Goal: Find specific page/section: Find specific page/section

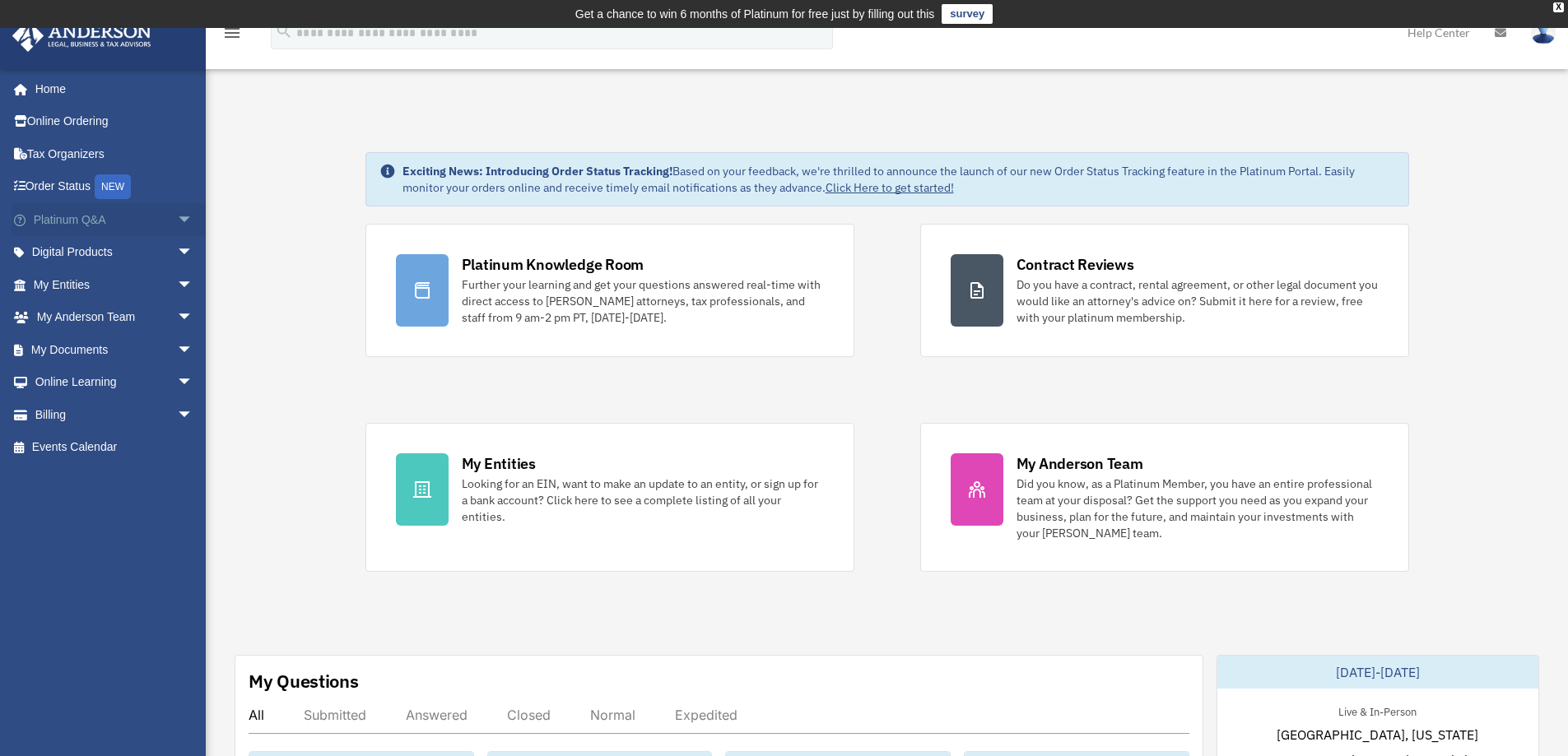
click at [177, 218] on span "arrow_drop_down" at bounding box center [194, 220] width 33 height 34
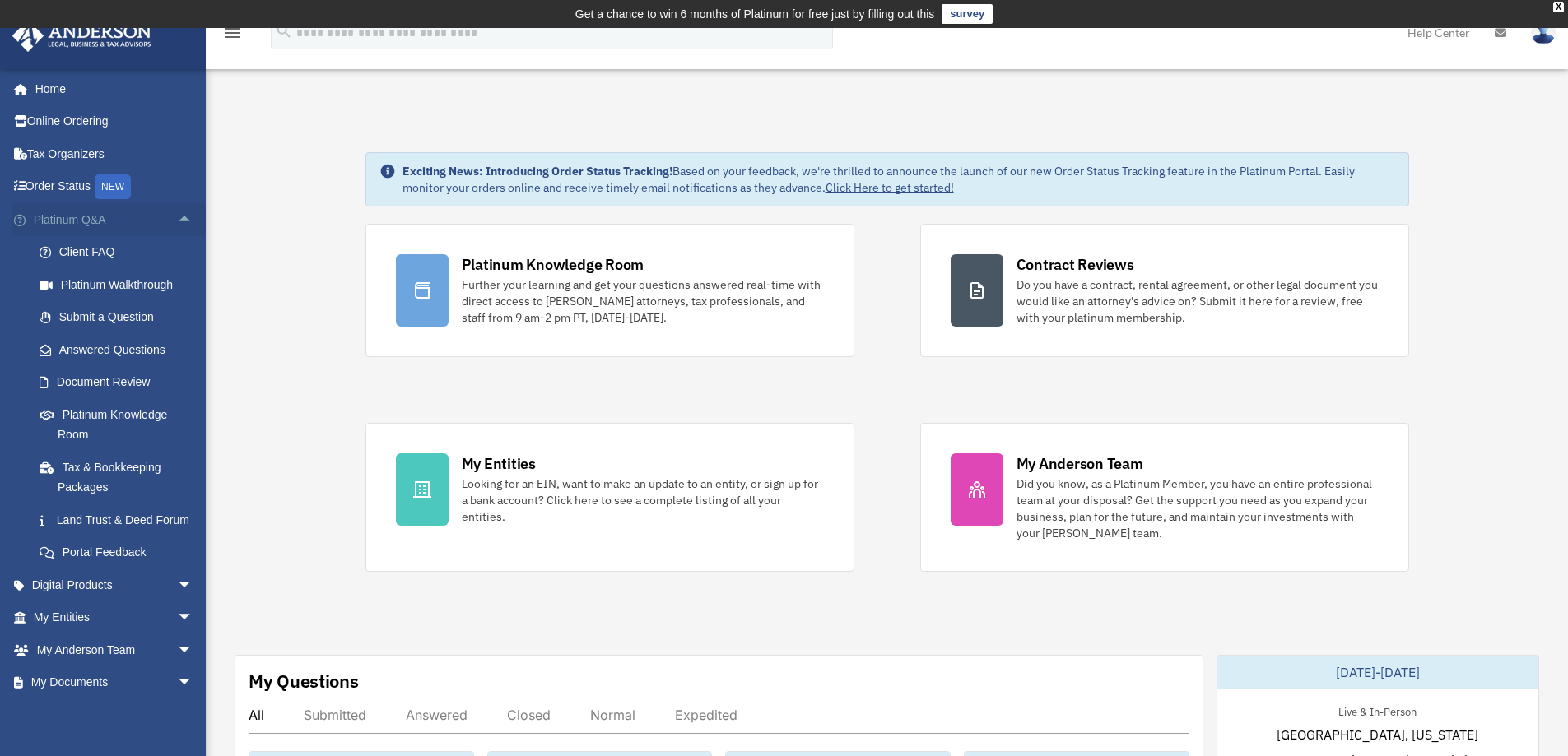
click at [177, 218] on span "arrow_drop_up" at bounding box center [194, 220] width 33 height 34
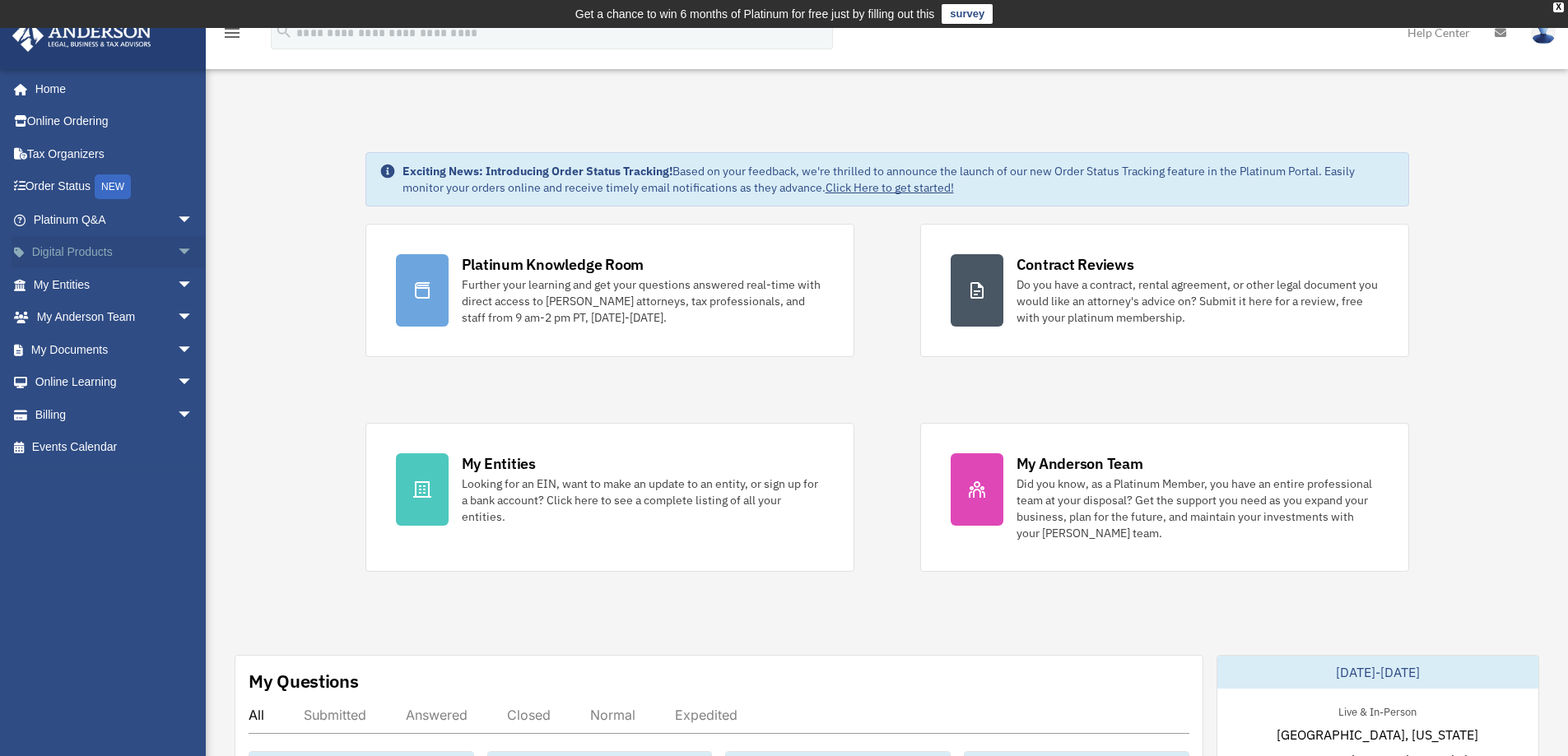
click at [177, 251] on span "arrow_drop_down" at bounding box center [194, 253] width 33 height 34
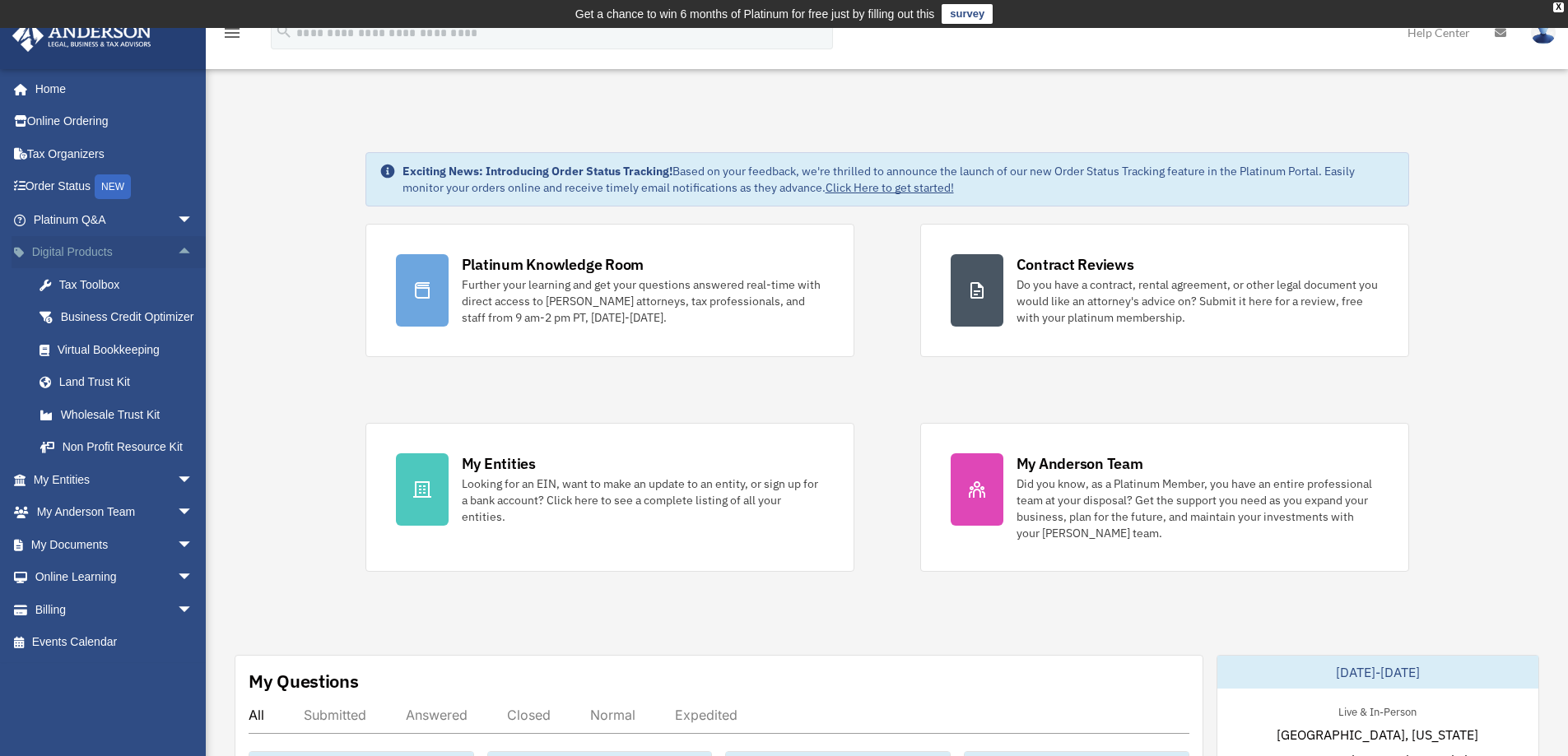
click at [177, 251] on span "arrow_drop_up" at bounding box center [194, 253] width 33 height 34
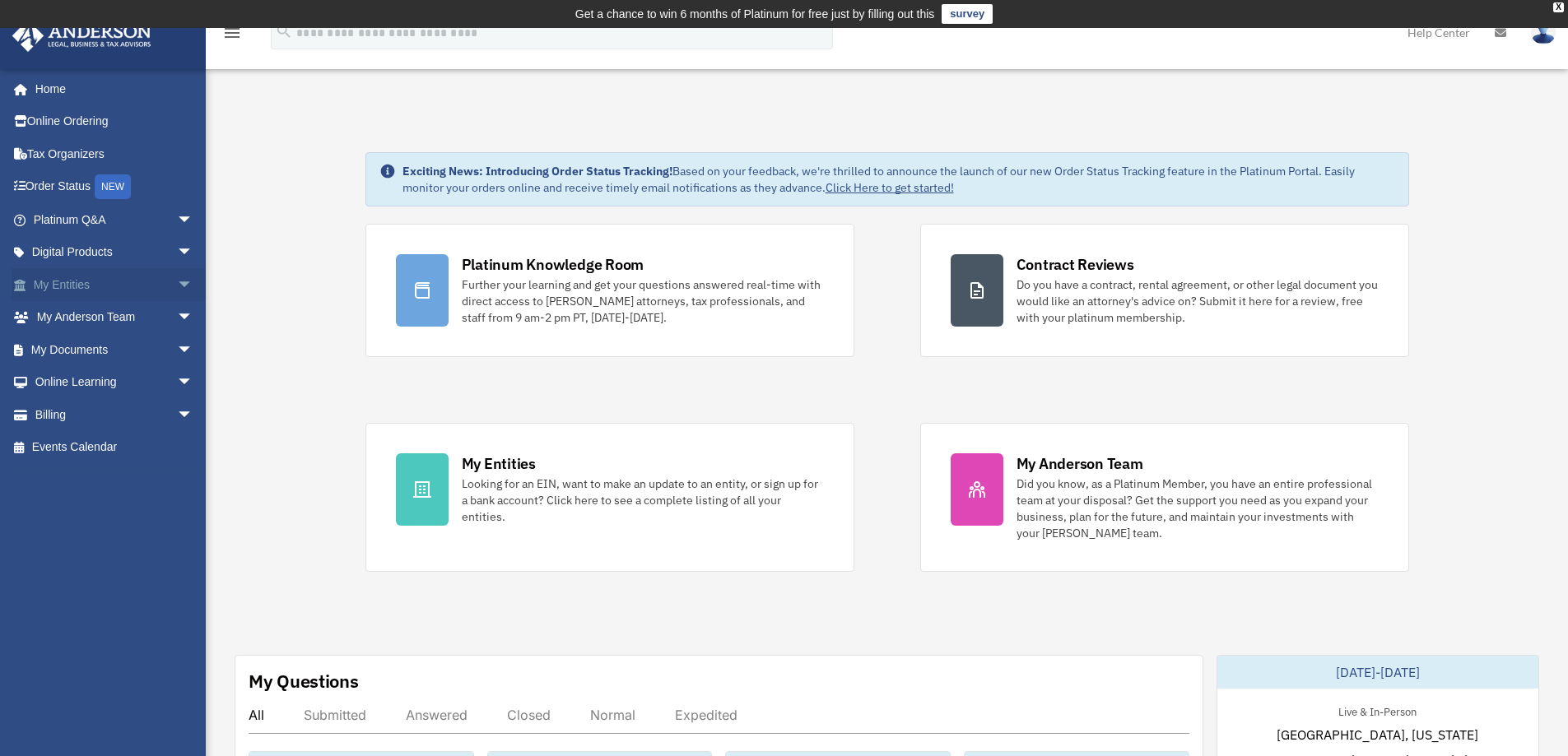
click at [177, 289] on span "arrow_drop_down" at bounding box center [194, 285] width 33 height 34
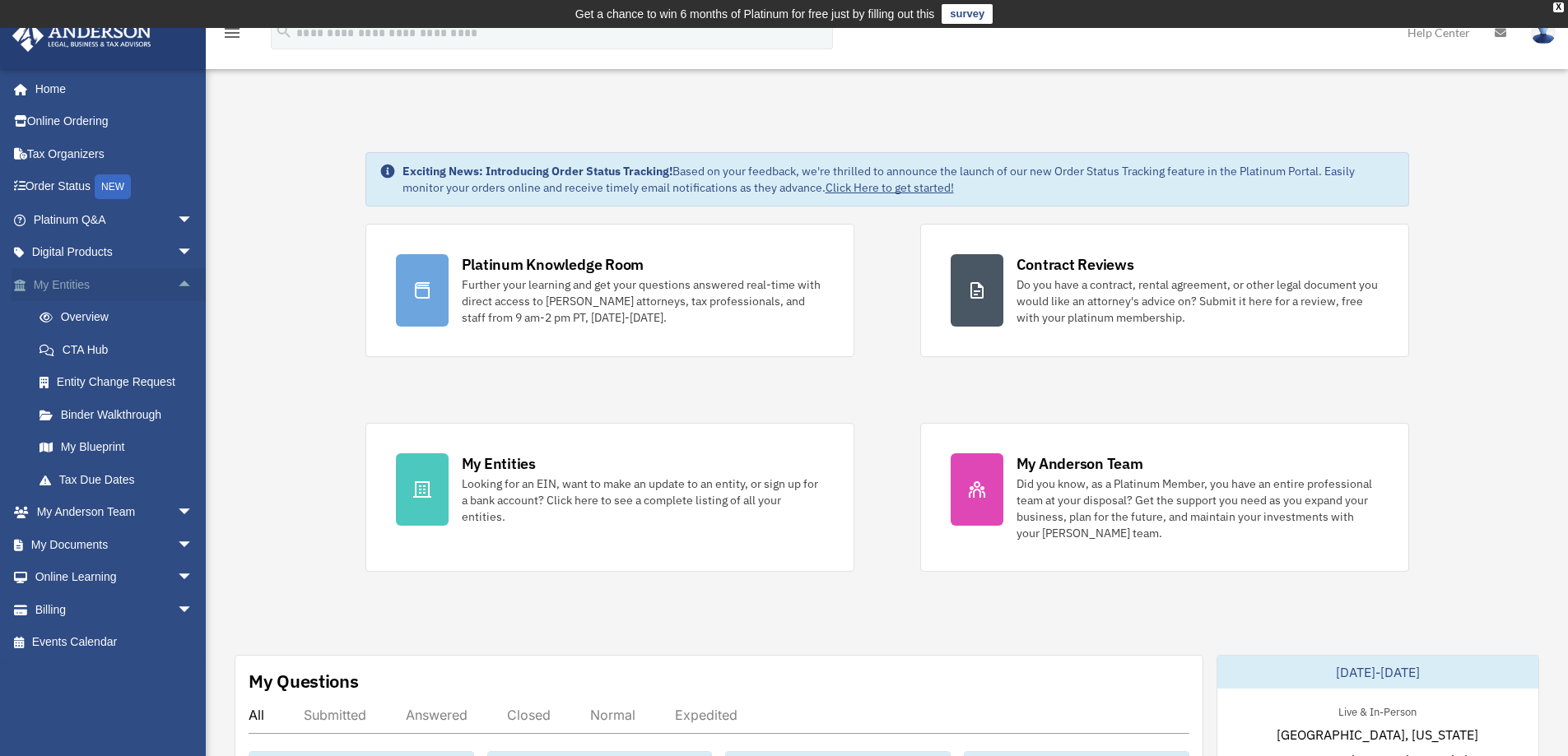
click at [177, 289] on span "arrow_drop_up" at bounding box center [194, 285] width 33 height 34
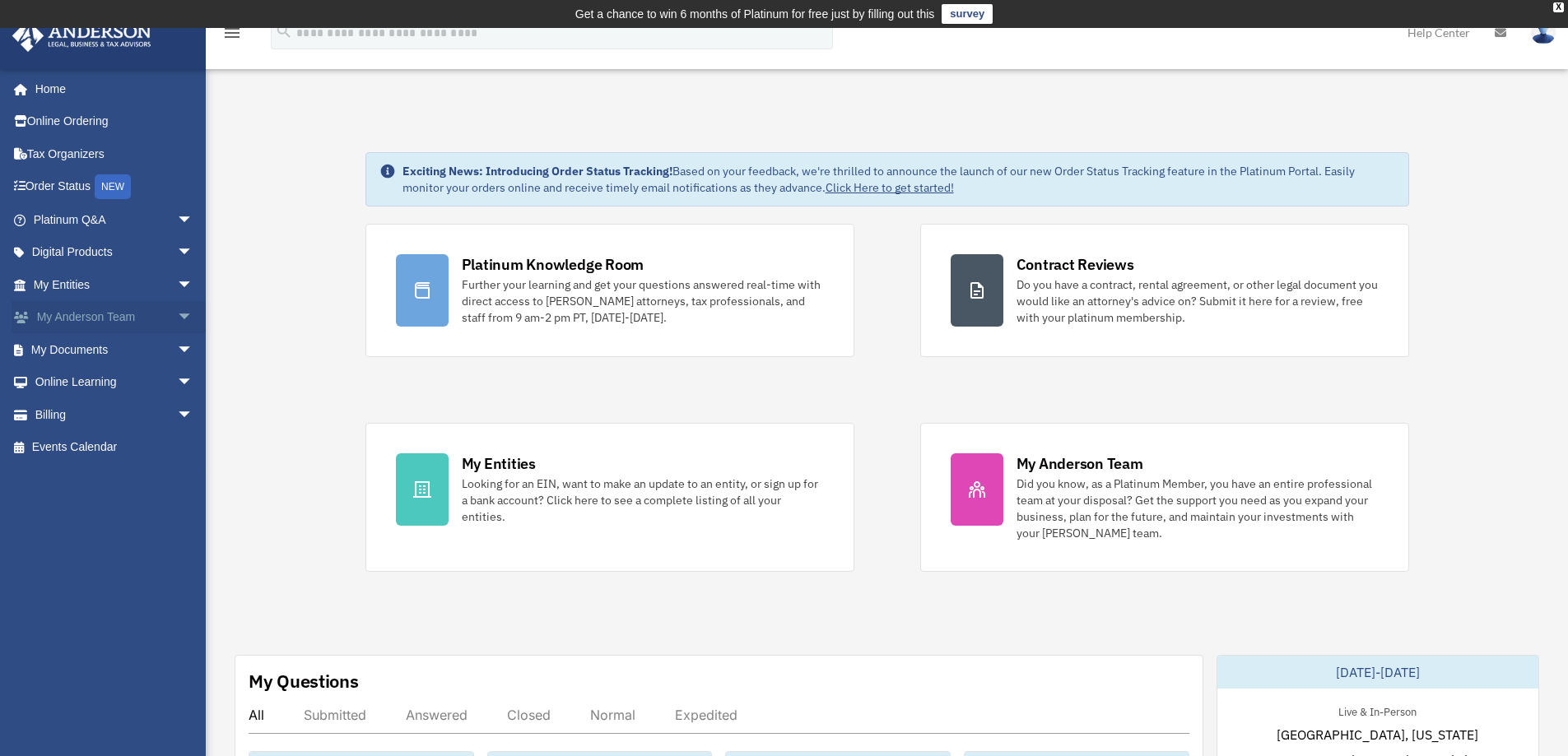
click at [180, 316] on span "arrow_drop_down" at bounding box center [194, 318] width 33 height 34
click at [180, 316] on span "arrow_drop_up" at bounding box center [194, 318] width 33 height 34
click at [178, 350] on span "arrow_drop_down" at bounding box center [194, 350] width 33 height 34
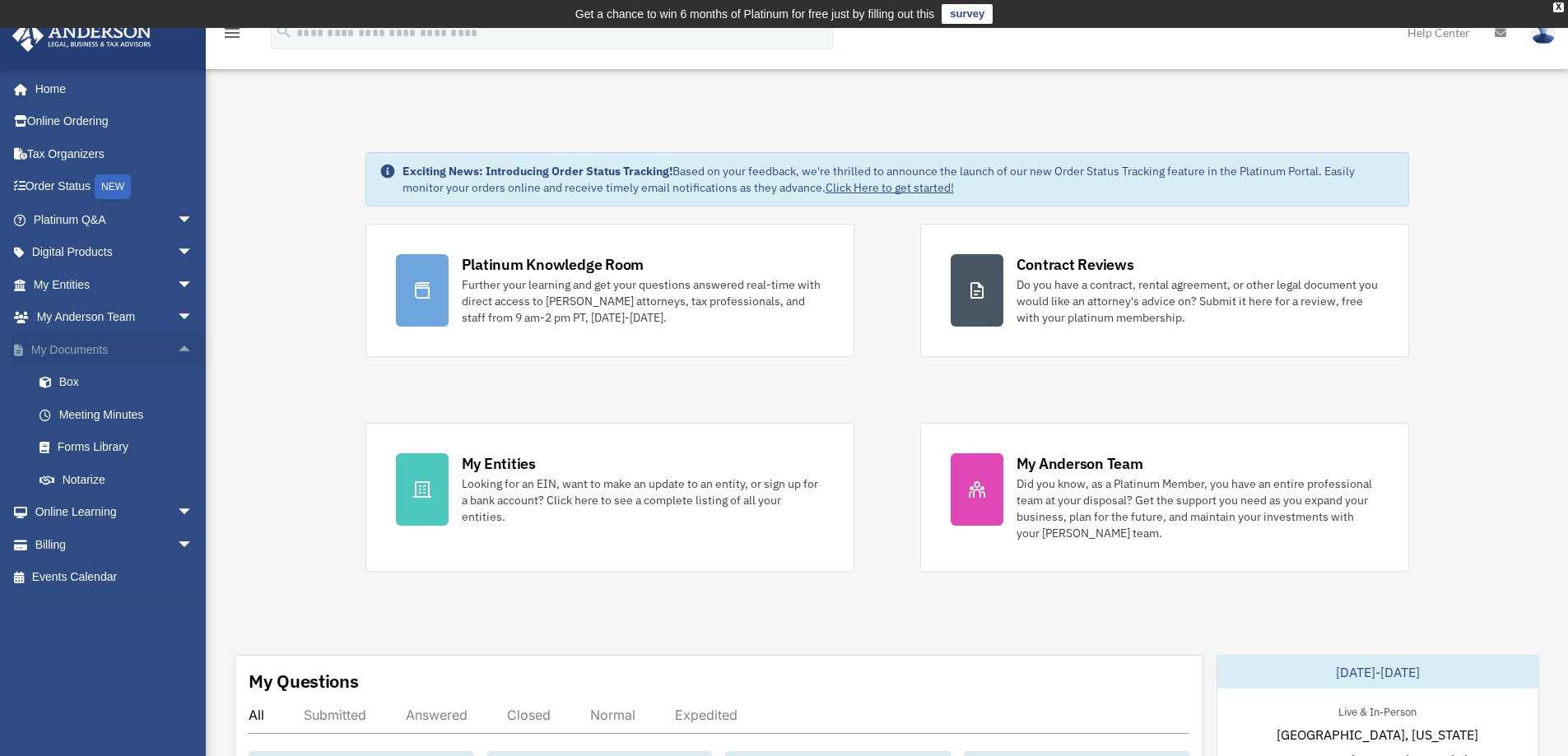
click at [178, 350] on span "arrow_drop_up" at bounding box center [194, 350] width 33 height 34
click at [177, 348] on span "arrow_drop_up" at bounding box center [194, 350] width 33 height 34
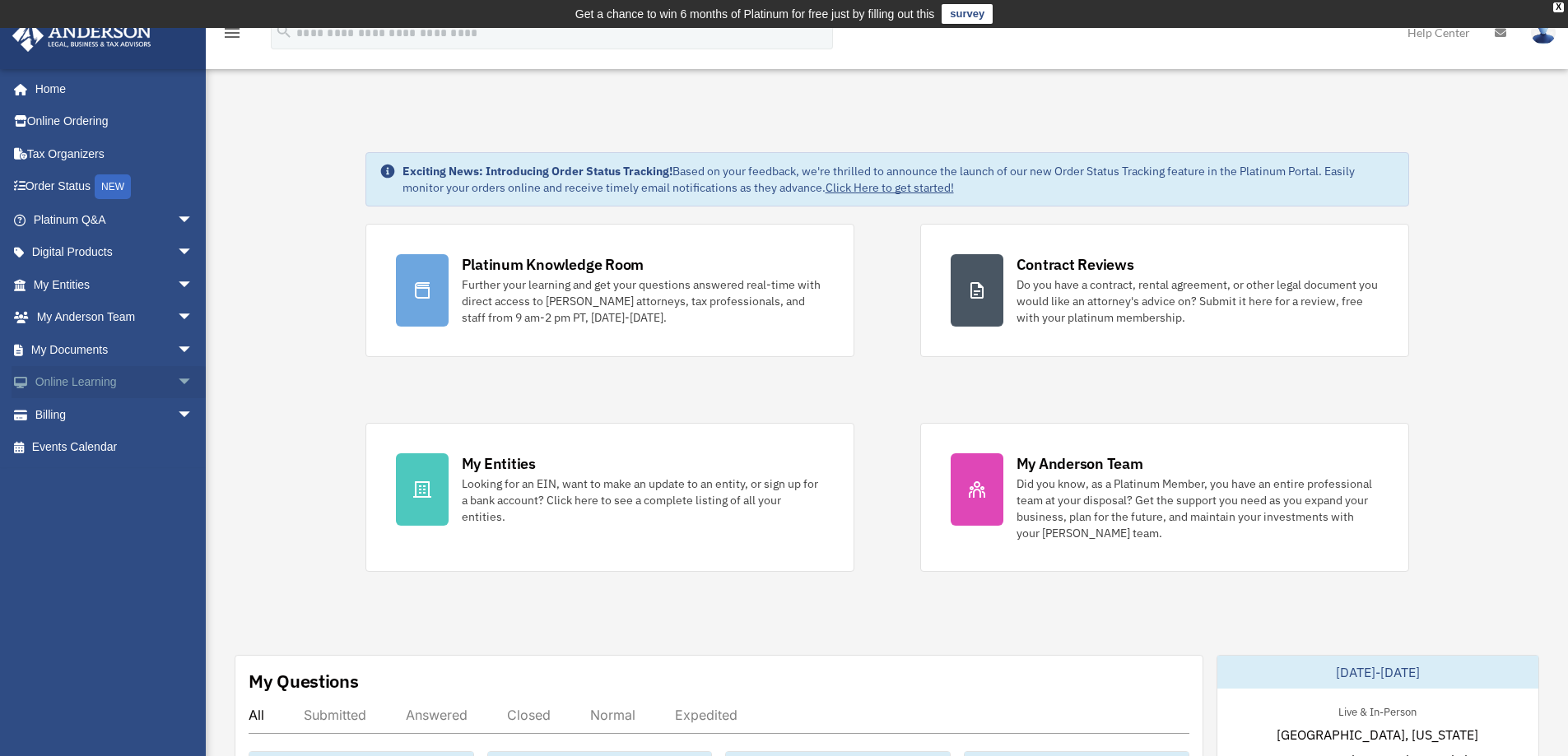
click at [177, 376] on span "arrow_drop_down" at bounding box center [194, 383] width 33 height 34
click at [177, 378] on span "arrow_drop_up" at bounding box center [194, 383] width 33 height 34
click at [177, 416] on span "arrow_drop_down" at bounding box center [194, 415] width 33 height 34
click at [177, 416] on span "arrow_drop_up" at bounding box center [194, 415] width 33 height 34
click at [177, 218] on span "arrow_drop_down" at bounding box center [194, 220] width 33 height 34
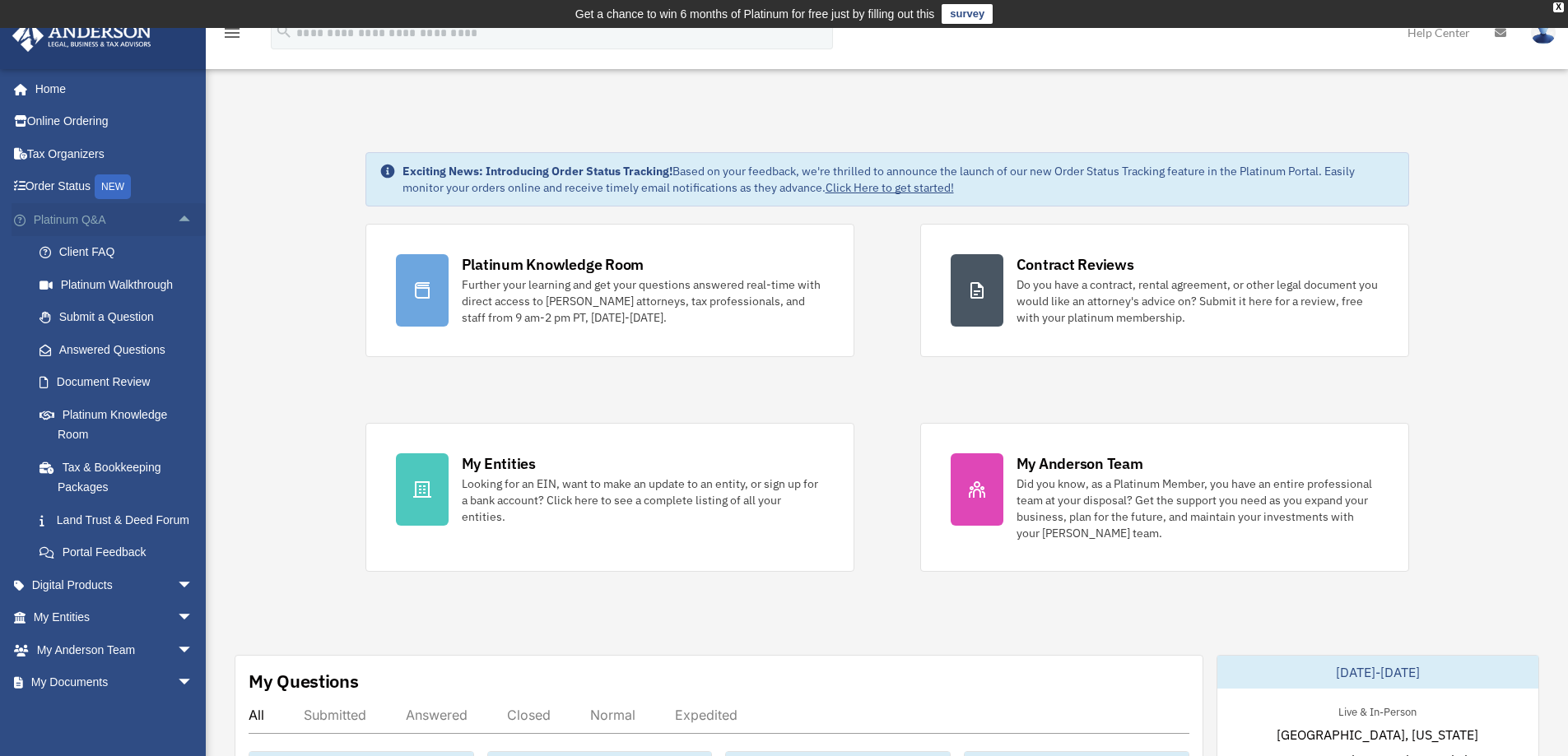
click at [184, 219] on span "arrow_drop_up" at bounding box center [194, 220] width 33 height 34
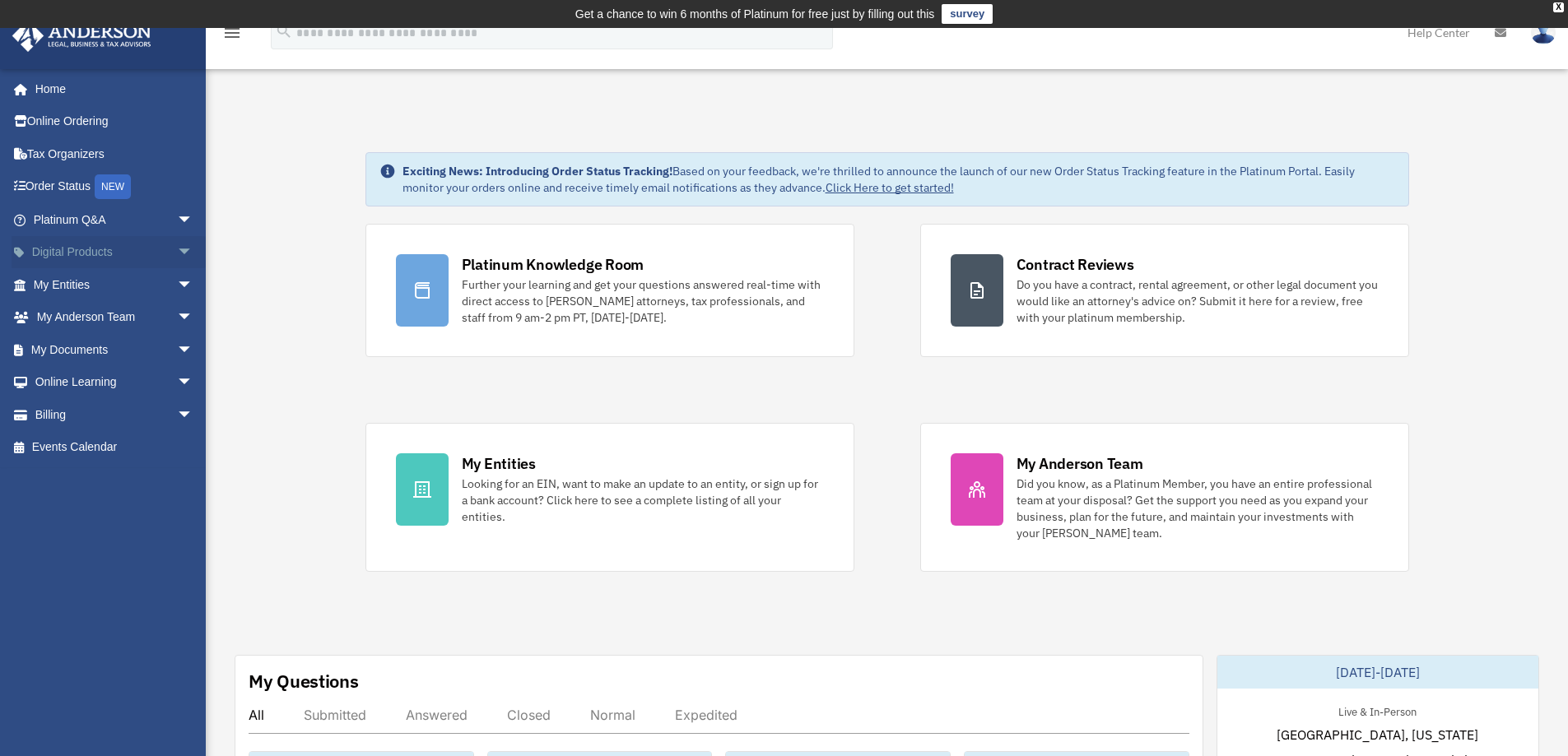
click at [179, 259] on span "arrow_drop_down" at bounding box center [194, 253] width 33 height 34
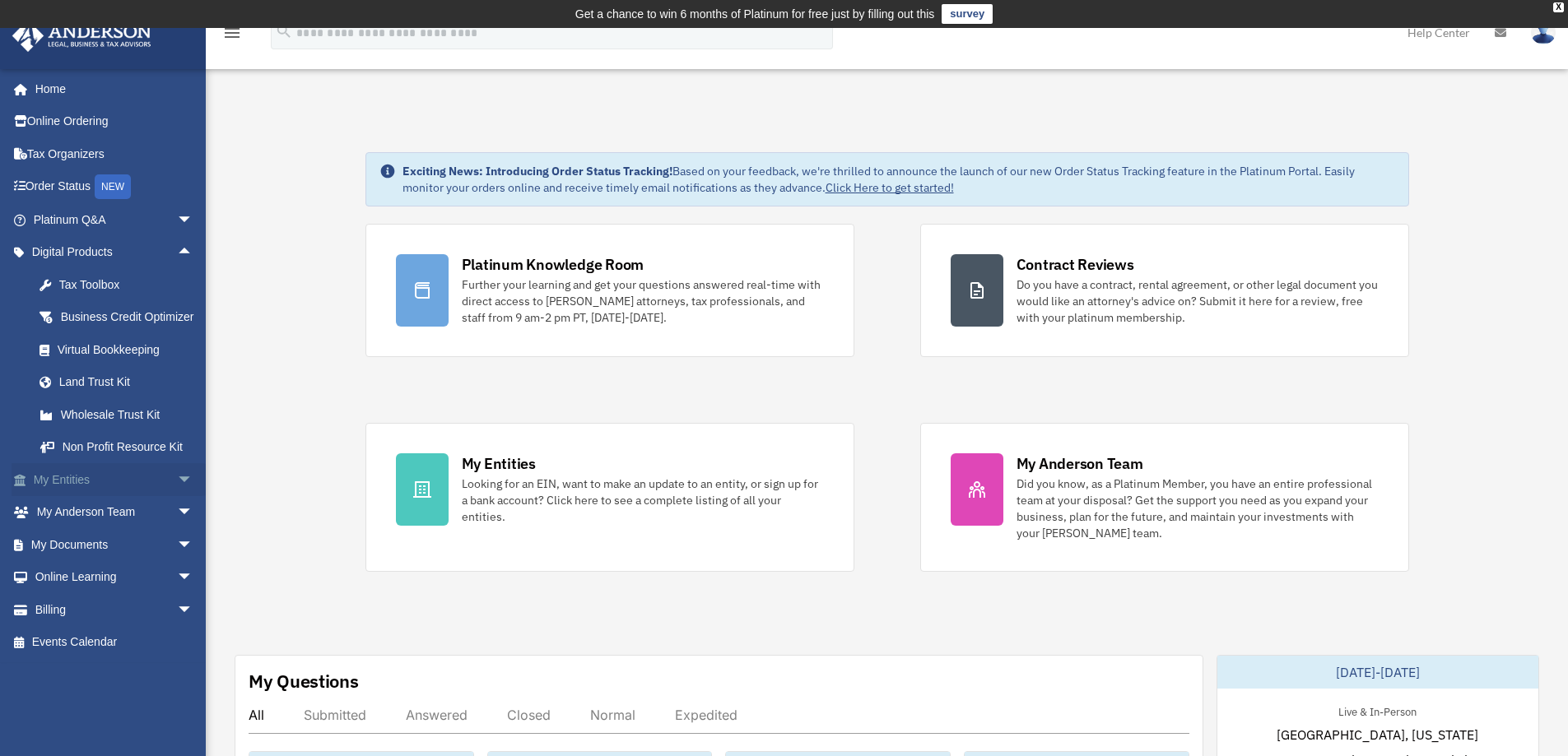
click at [177, 494] on span "arrow_drop_down" at bounding box center [194, 480] width 33 height 34
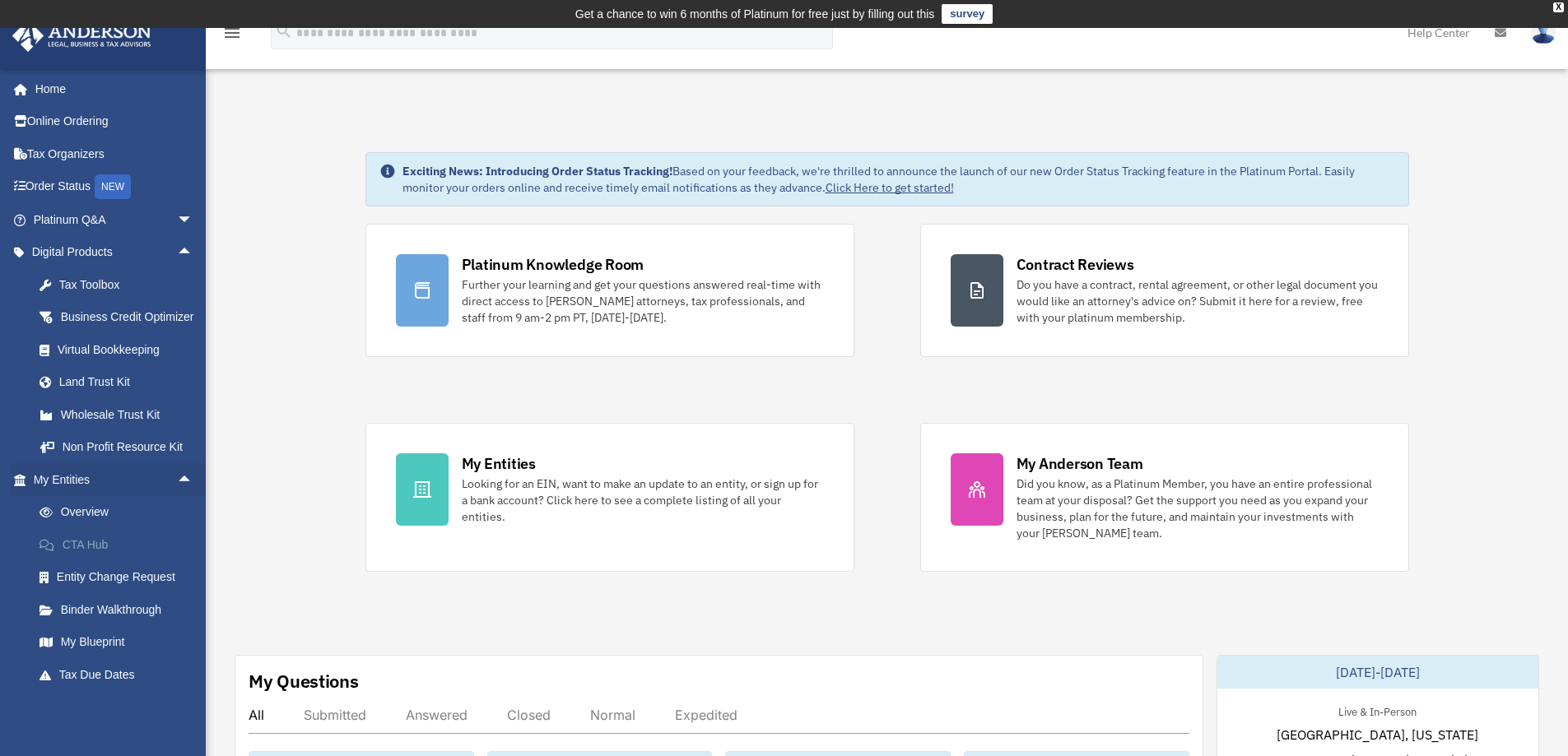
click at [135, 561] on link "CTA Hub" at bounding box center [120, 545] width 195 height 33
click at [81, 561] on link "CTA Hub" at bounding box center [120, 545] width 195 height 33
click at [82, 559] on link "CTA Hub" at bounding box center [120, 545] width 195 height 33
